Goal: Information Seeking & Learning: Learn about a topic

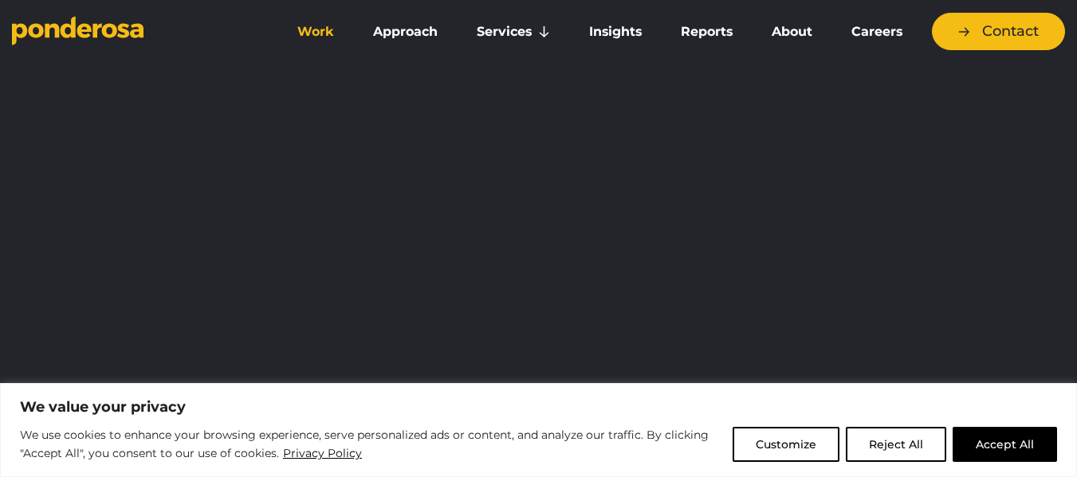
click at [335, 38] on link "Work" at bounding box center [315, 31] width 69 height 33
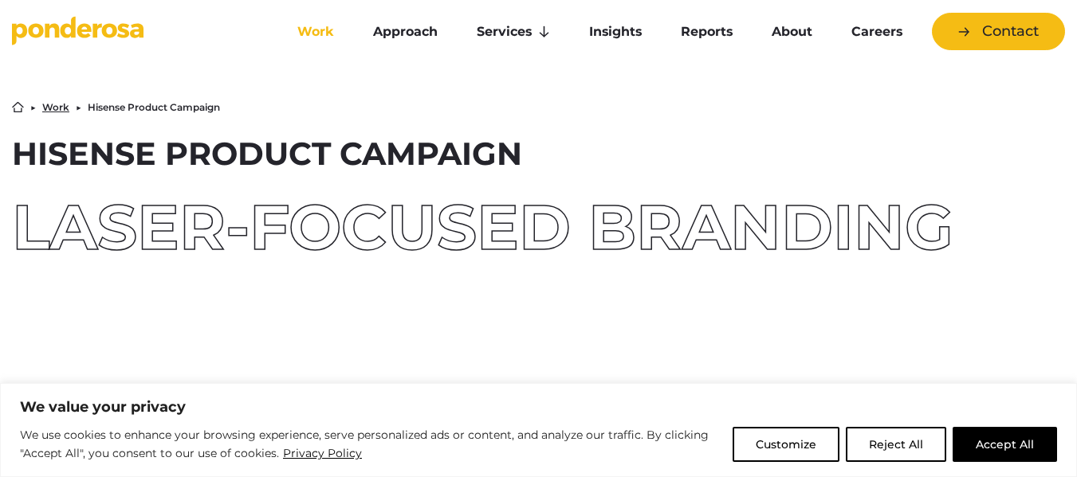
click at [314, 27] on link "Work" at bounding box center [315, 31] width 69 height 33
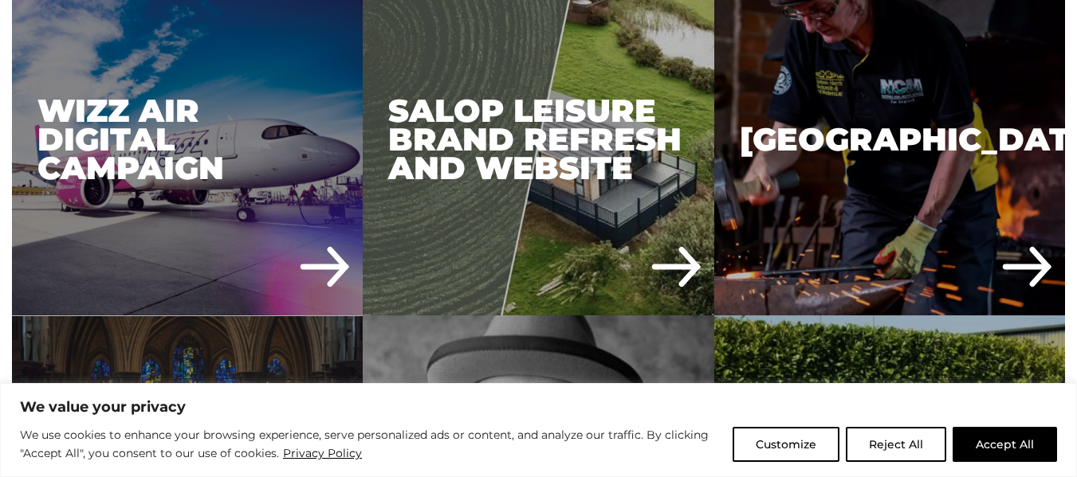
scroll to position [3743, 0]
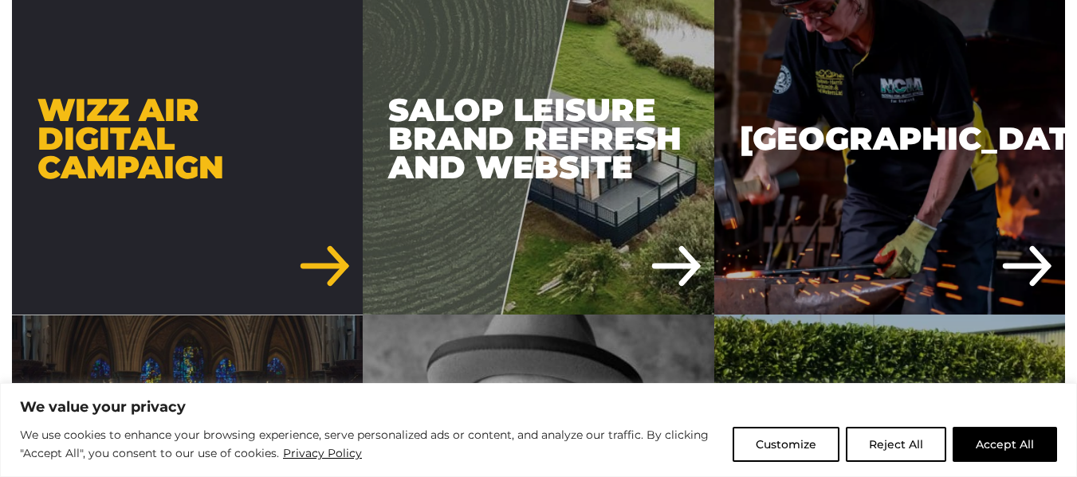
click at [327, 257] on div "Wizz Air Digital Campaign" at bounding box center [187, 139] width 351 height 351
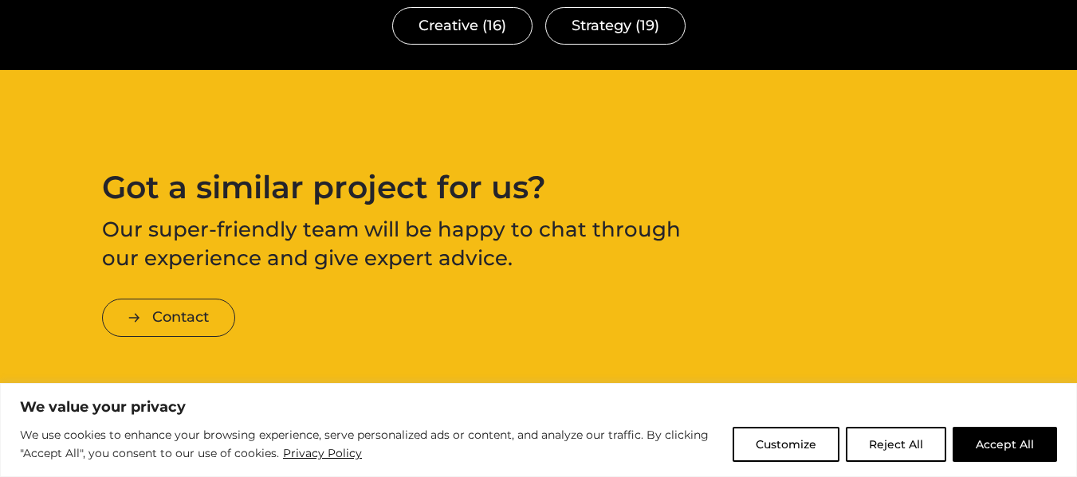
scroll to position [4054, 0]
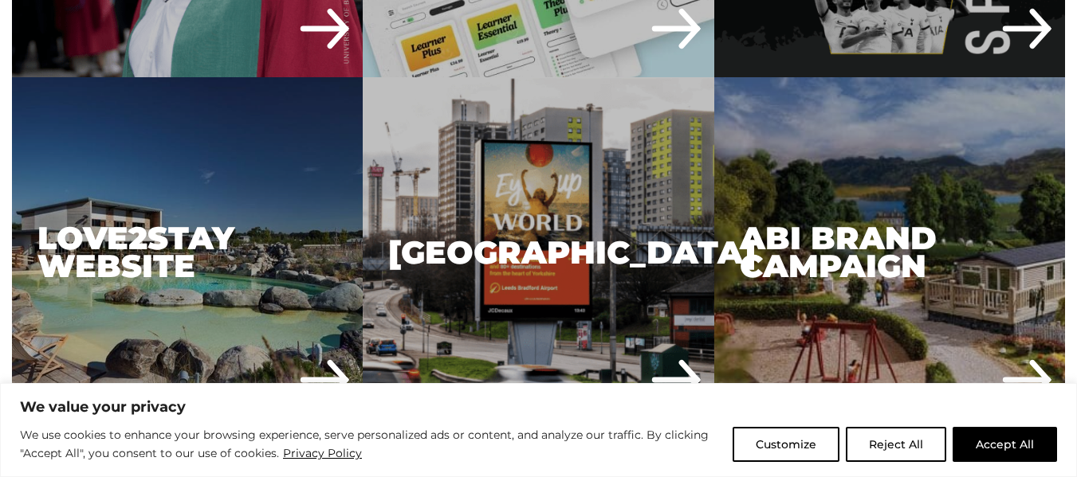
scroll to position [3277, 0]
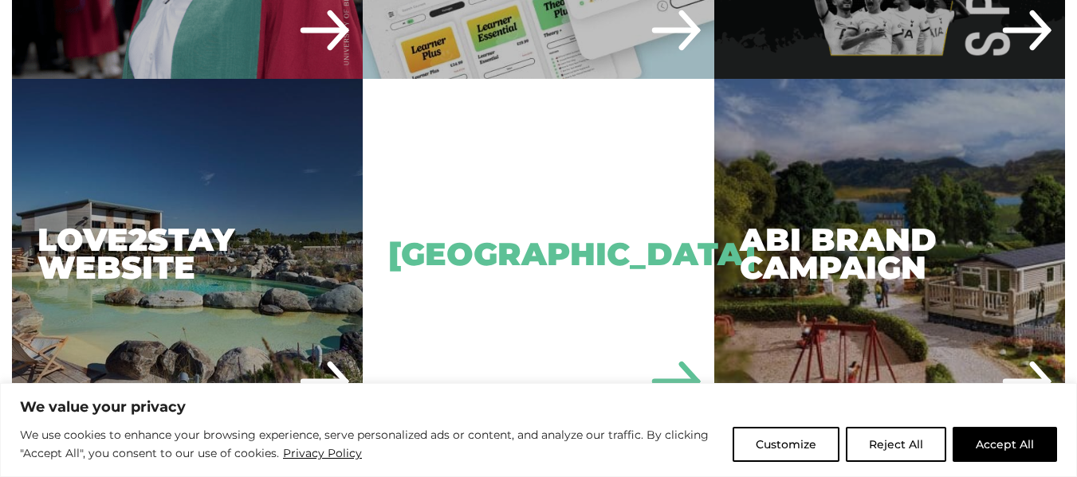
click at [492, 268] on div "[GEOGRAPHIC_DATA]" at bounding box center [538, 254] width 351 height 351
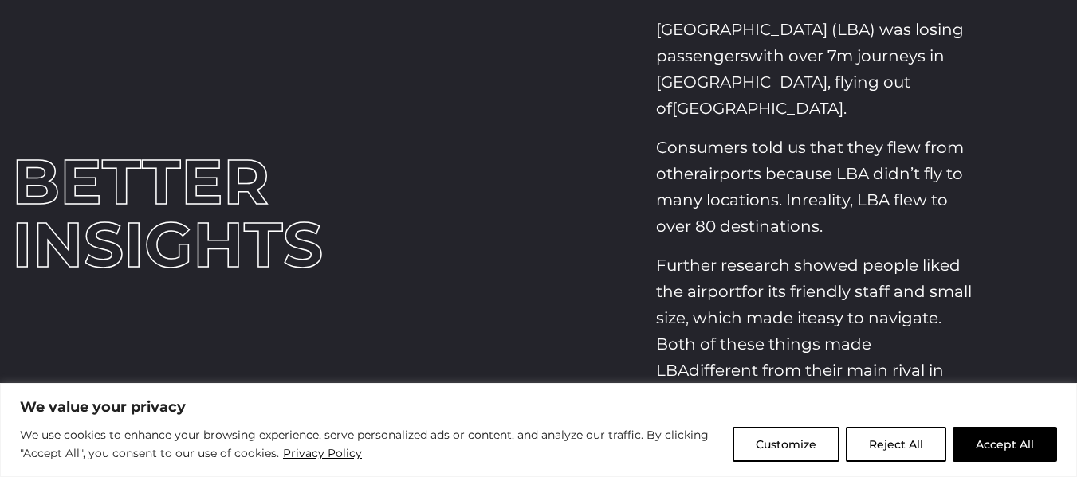
scroll to position [1142, 0]
